Goal: Use online tool/utility: Use online tool/utility

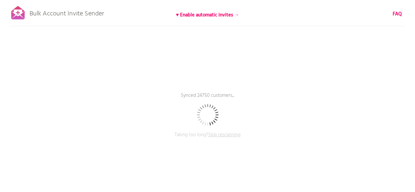
click at [182, 72] on div "Bulk Account Invite Sender ♥ Enable automatic invites → FAQ Synced 24750 custom…" at bounding box center [207, 115] width 415 height 230
click at [182, 72] on div "Bulk Account Invite Sender ♥ Enable automatic invites → FAQ Synced 25250 custom…" at bounding box center [207, 115] width 415 height 230
click at [182, 72] on div "Bulk Account Invite Sender ♥ Enable automatic invites → FAQ Synced 27500 custom…" at bounding box center [207, 115] width 415 height 230
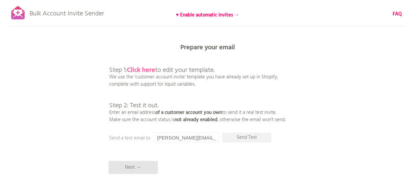
click at [136, 71] on b "Click here" at bounding box center [141, 70] width 28 height 10
click at [122, 174] on div "Bulk Account Invite Sender ♥ Enable automatic invites → FAQ Synced all customer…" at bounding box center [207, 115] width 415 height 230
click at [122, 166] on p "Next →" at bounding box center [133, 167] width 49 height 13
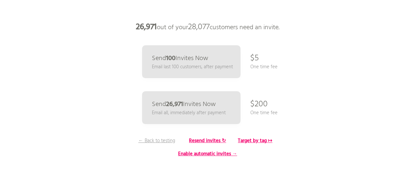
scroll to position [37, 0]
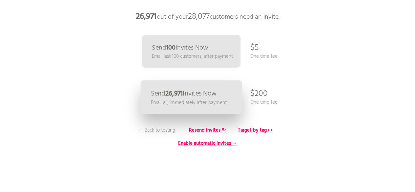
click at [187, 99] on p "Email all, immediately after payment" at bounding box center [189, 103] width 76 height 8
